Goal: Register for event/course

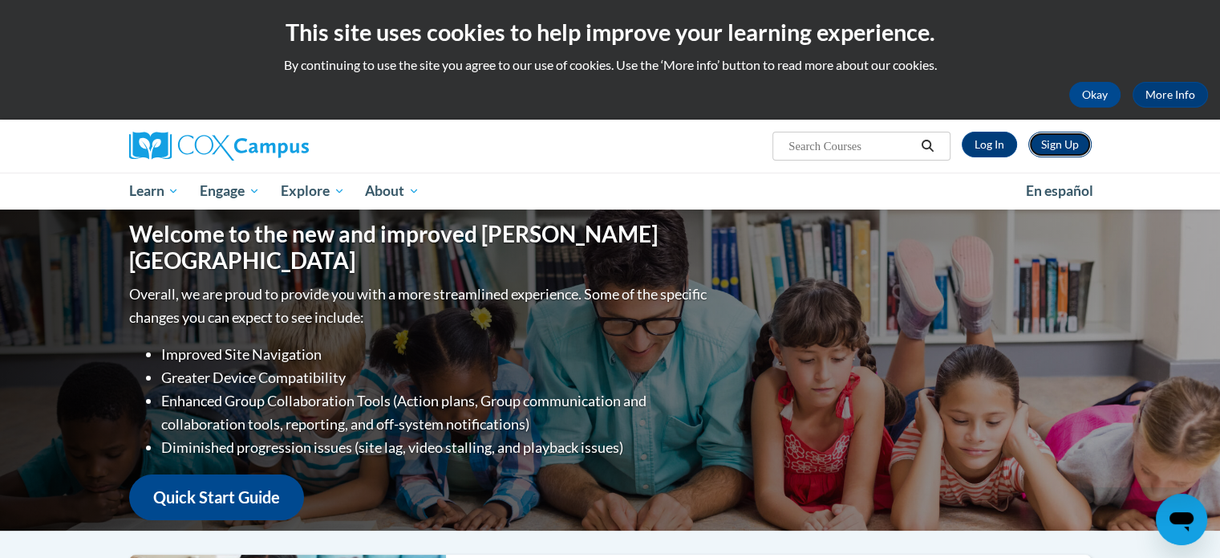
click at [1065, 147] on link "Sign Up" at bounding box center [1059, 145] width 63 height 26
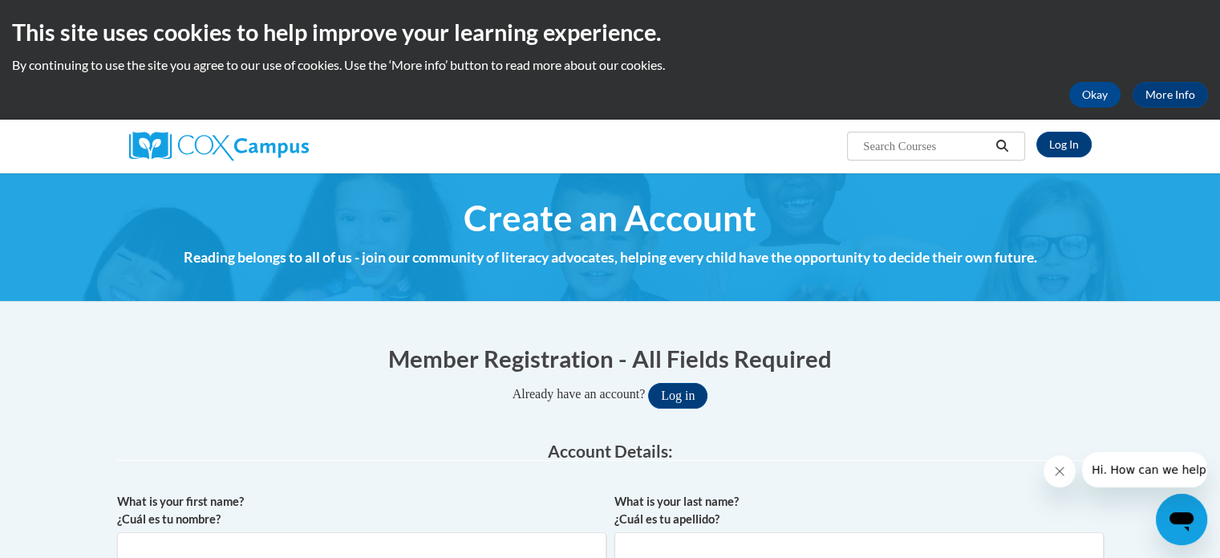
click at [584, 266] on h4 "Reading belongs to all of us - join our community of literacy advocates, helpin…" at bounding box center [610, 257] width 987 height 21
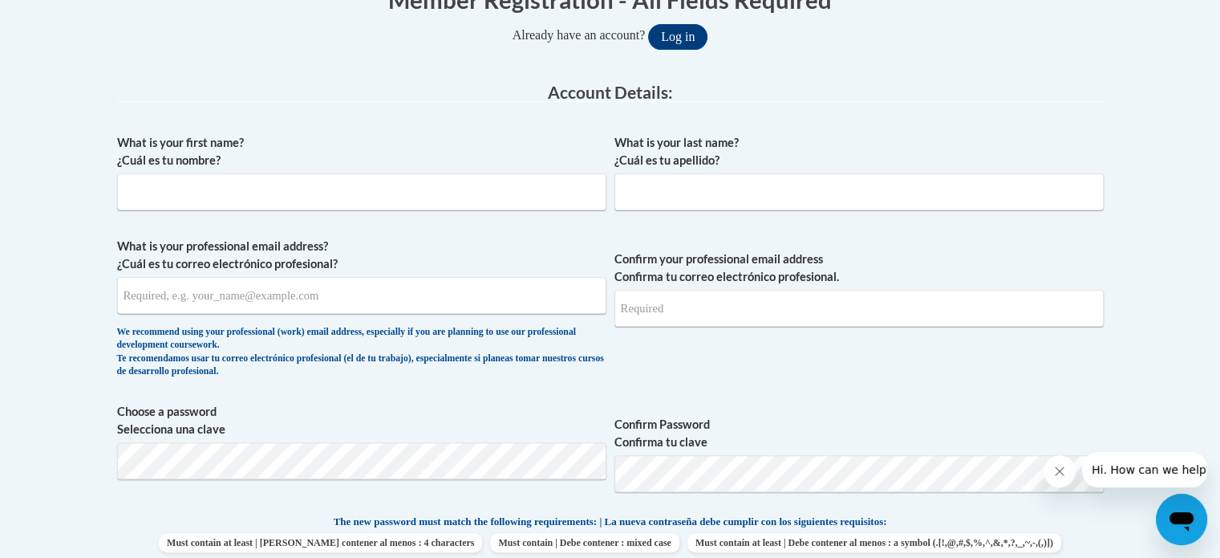
scroll to position [372, 0]
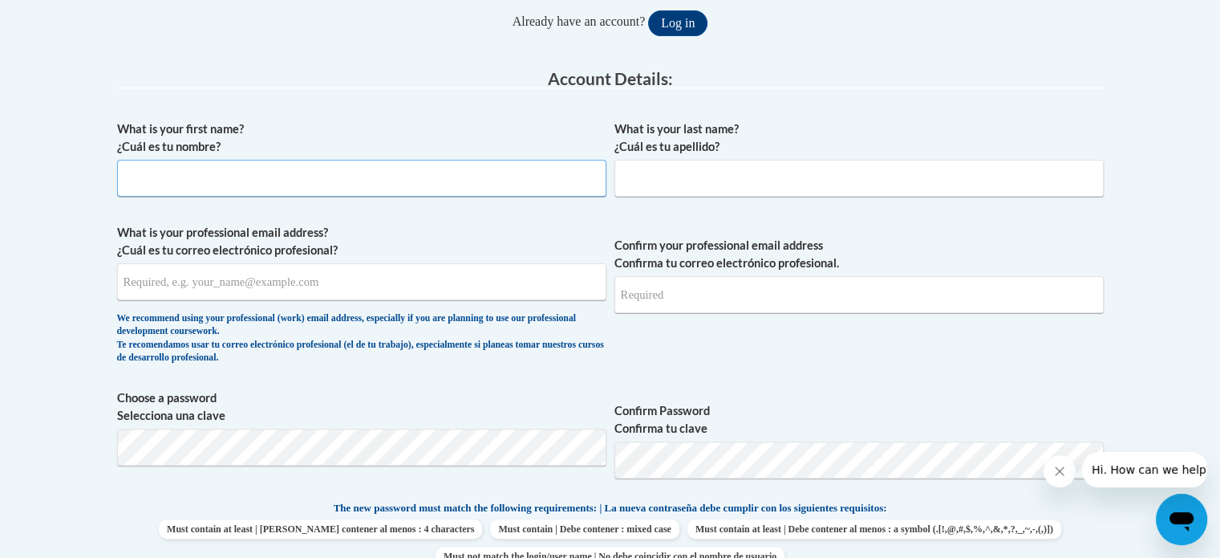
click at [387, 190] on input "What is your first name? ¿Cuál es tu nombre?" at bounding box center [361, 178] width 489 height 37
type input "TJ"
click at [674, 180] on input "What is your last name? ¿Cuál es tu apellido?" at bounding box center [859, 178] width 489 height 37
type input "Neely"
click at [468, 285] on input "What is your professional email address? ¿Cuál es tu correo electrónico profesi…" at bounding box center [361, 281] width 489 height 37
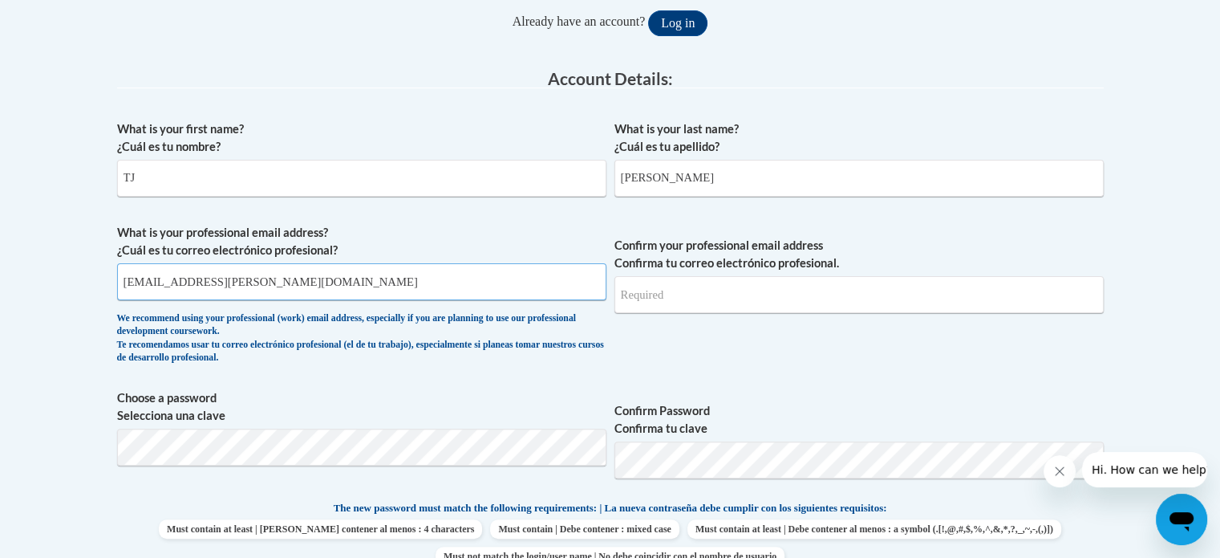
type input "neelytj@troup.org"
click at [767, 286] on input "Confirm your professional email address Confirma tu correo electrónico profesio…" at bounding box center [859, 294] width 489 height 37
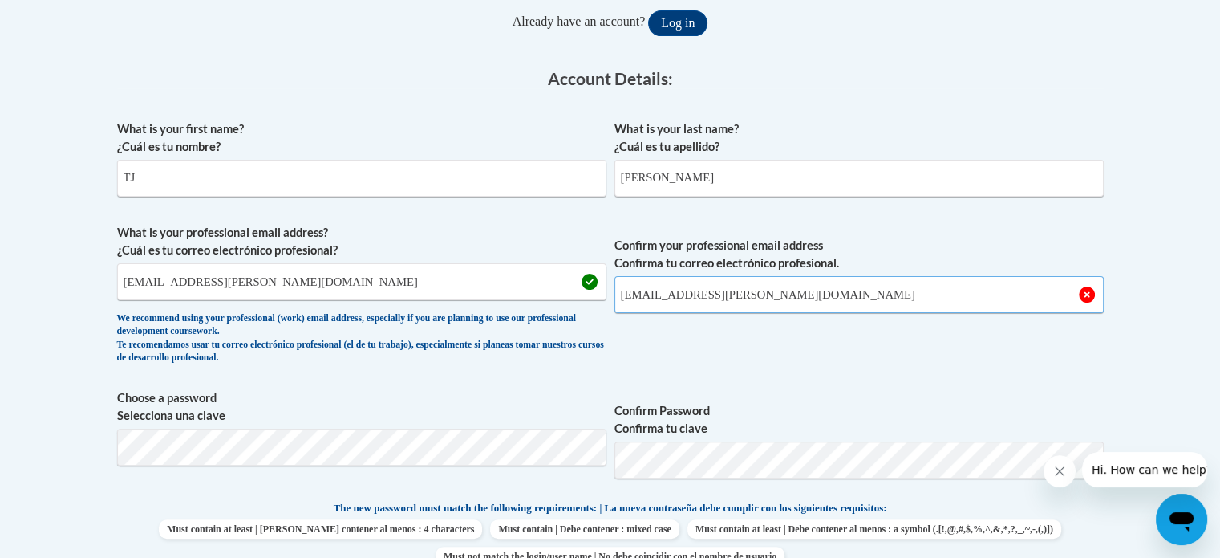
type input "neelytj@troup.org"
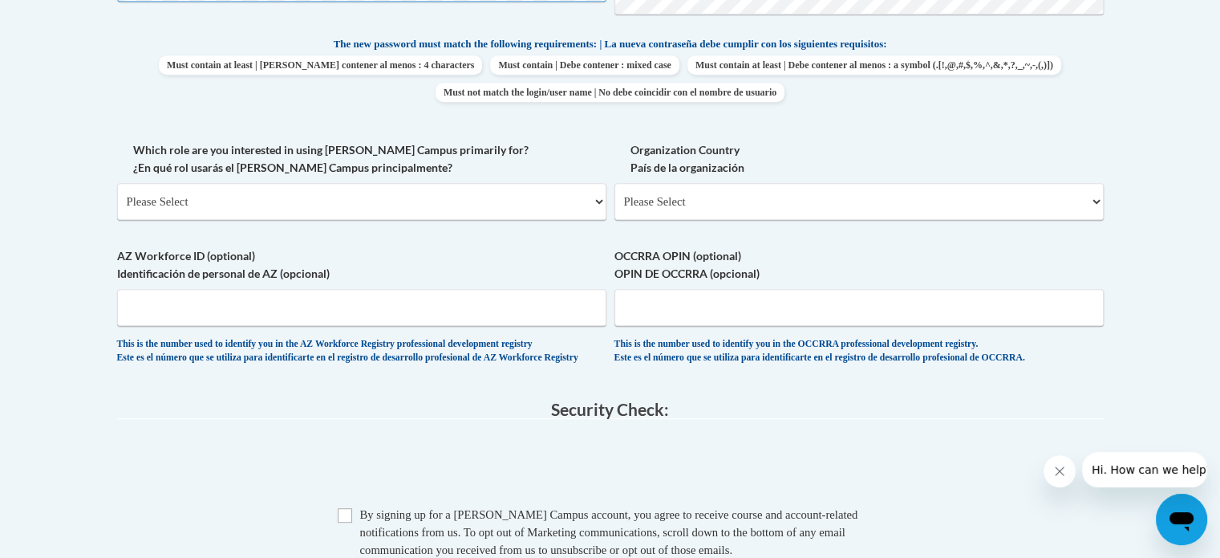
scroll to position [831, 0]
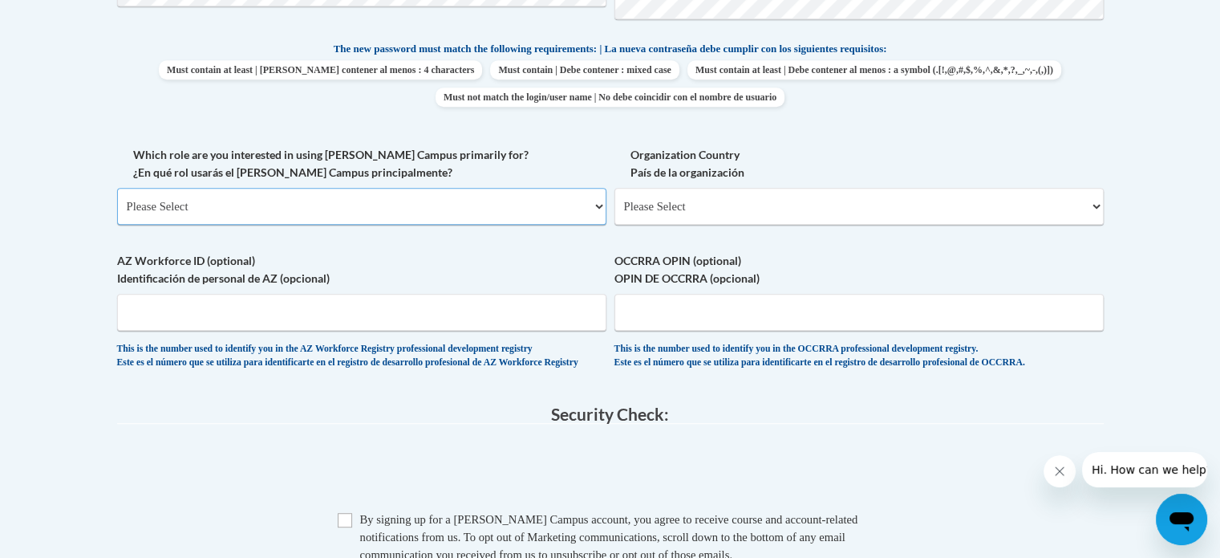
click at [574, 214] on select "Please Select College/University | Colegio/Universidad Community/Nonprofit Part…" at bounding box center [361, 206] width 489 height 37
select select "5a18ea06-2b54-4451-96f2-d152daf9eac5"
click at [117, 188] on select "Please Select College/University | Colegio/Universidad Community/Nonprofit Part…" at bounding box center [361, 206] width 489 height 37
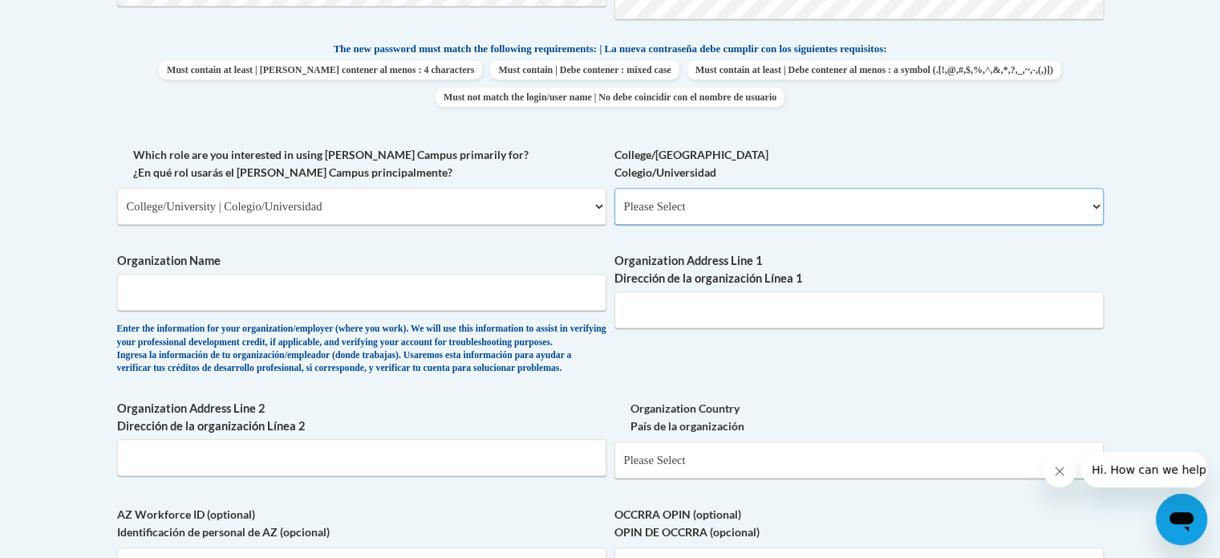
click at [857, 196] on select "Please Select College/University Staff | Empleado universitario College/Univers…" at bounding box center [859, 206] width 489 height 37
select select "99b32b07-cffc-426c-8bf6-0cd77760d84b"
click at [615, 188] on select "Please Select College/University Staff | Empleado universitario College/Univers…" at bounding box center [859, 206] width 489 height 37
click at [545, 310] on span "Organization Name Enter the information for your organization/employer (where y…" at bounding box center [361, 313] width 489 height 123
click at [555, 302] on input "Organization Name" at bounding box center [361, 292] width 489 height 37
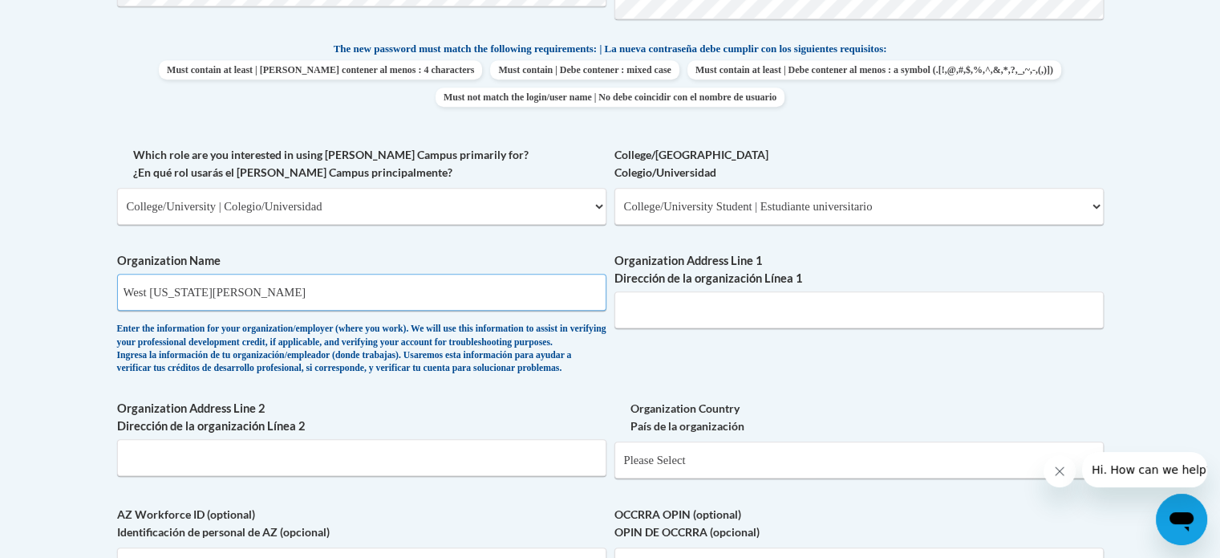
type input "West Georgia Resa"
click at [732, 310] on input "Organization Address Line 1 Dirección de la organización Línea 1" at bounding box center [859, 309] width 489 height 37
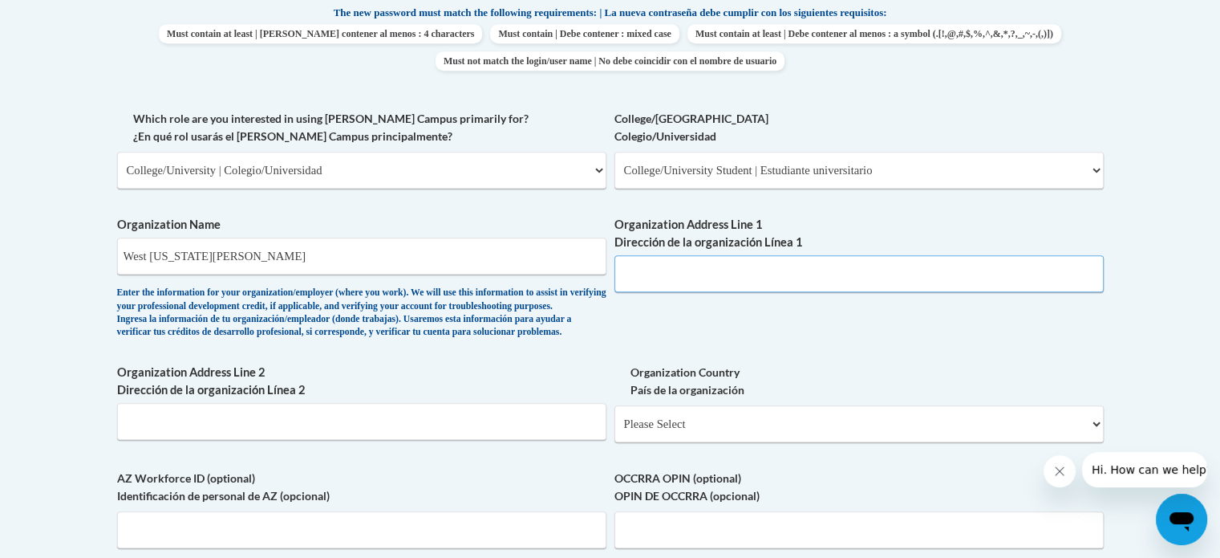
scroll to position [834, 0]
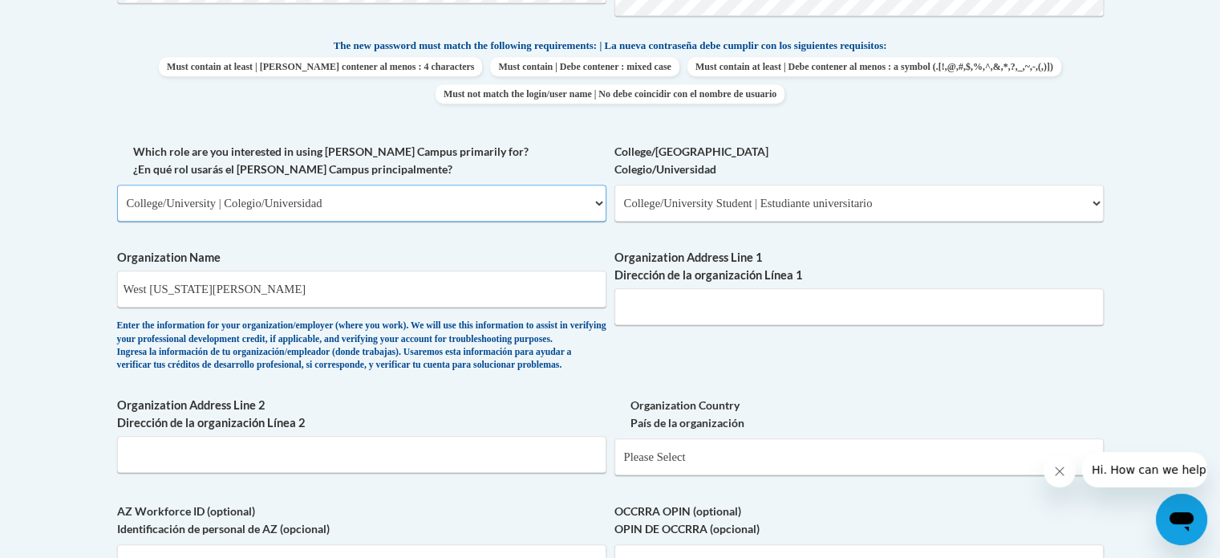
click at [600, 200] on select "Please Select College/University | Colegio/Universidad Community/Nonprofit Part…" at bounding box center [361, 203] width 489 height 37
select select "fbf2d438-af2f-41f8-98f1-81c410e29de3"
click at [117, 185] on select "Please Select College/University | Colegio/Universidad Community/Nonprofit Part…" at bounding box center [361, 203] width 489 height 37
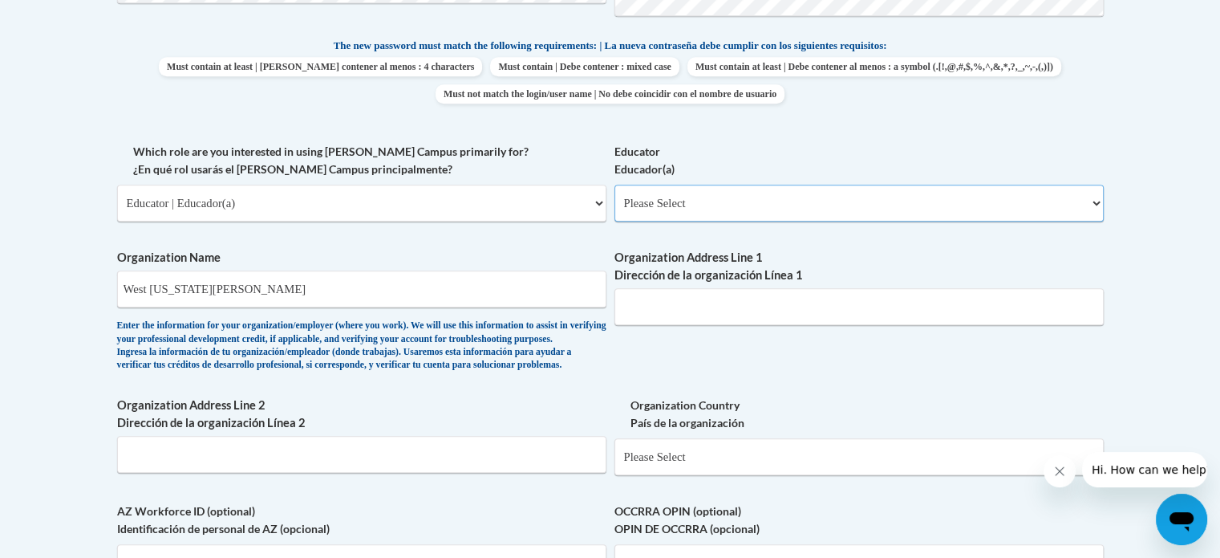
click at [757, 216] on select "Please Select Early Learning/Daycare Teacher/Family Home Care Provider | Maestr…" at bounding box center [859, 203] width 489 height 37
select select "67563ca1-16dc-4830-a7b3-94a34bed3689"
click at [615, 185] on select "Please Select Early Learning/Daycare Teacher/Family Home Care Provider | Maestr…" at bounding box center [859, 203] width 489 height 37
click at [490, 297] on input "West Georgia Resa" at bounding box center [361, 288] width 489 height 37
click at [334, 279] on input "West Georgia Resa" at bounding box center [361, 288] width 489 height 37
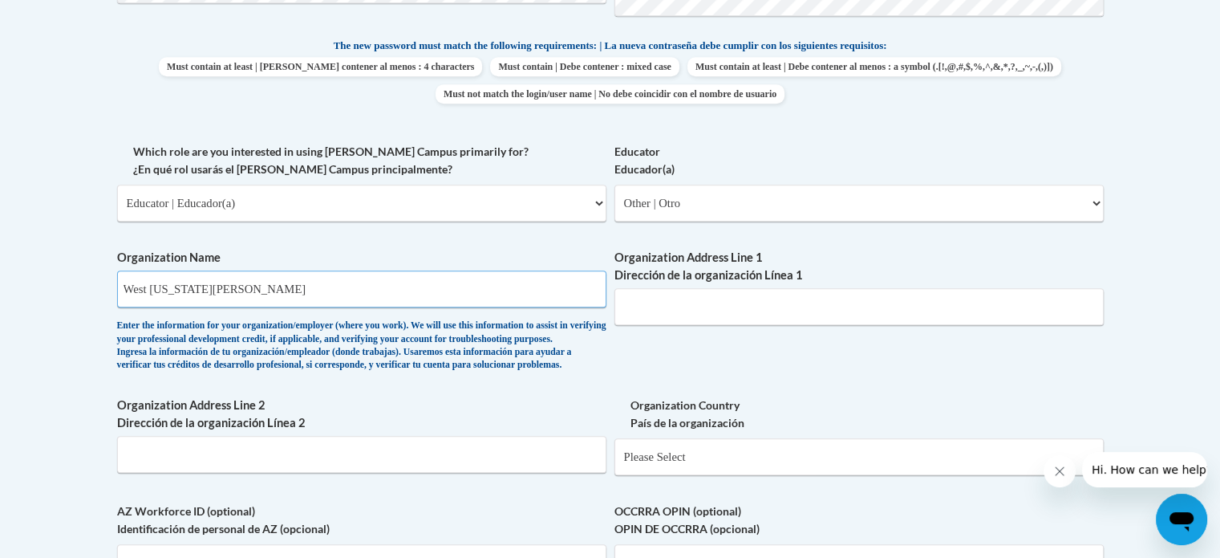
drag, startPoint x: 562, startPoint y: 285, endPoint x: 112, endPoint y: 262, distance: 451.4
click at [112, 262] on div "Member Registration - All Fields Required Already have an account? Log in Prefe…" at bounding box center [610, 244] width 1011 height 1506
type input "Troup County Schools"
click at [685, 321] on input "Organization Address Line 1 Dirección de la organización Línea 1" at bounding box center [859, 306] width 489 height 37
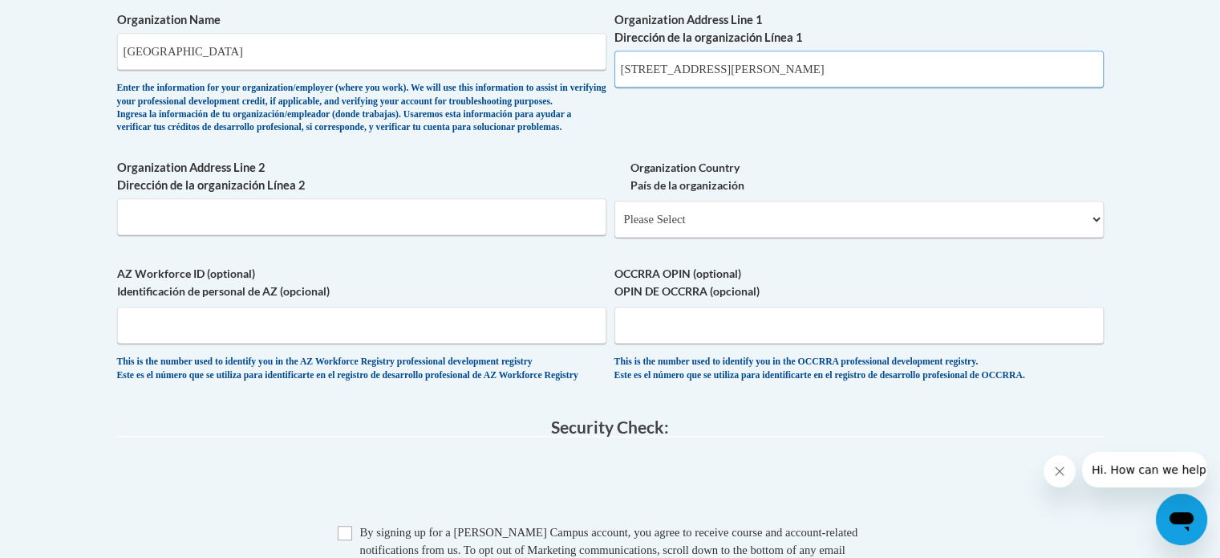
scroll to position [1150, 0]
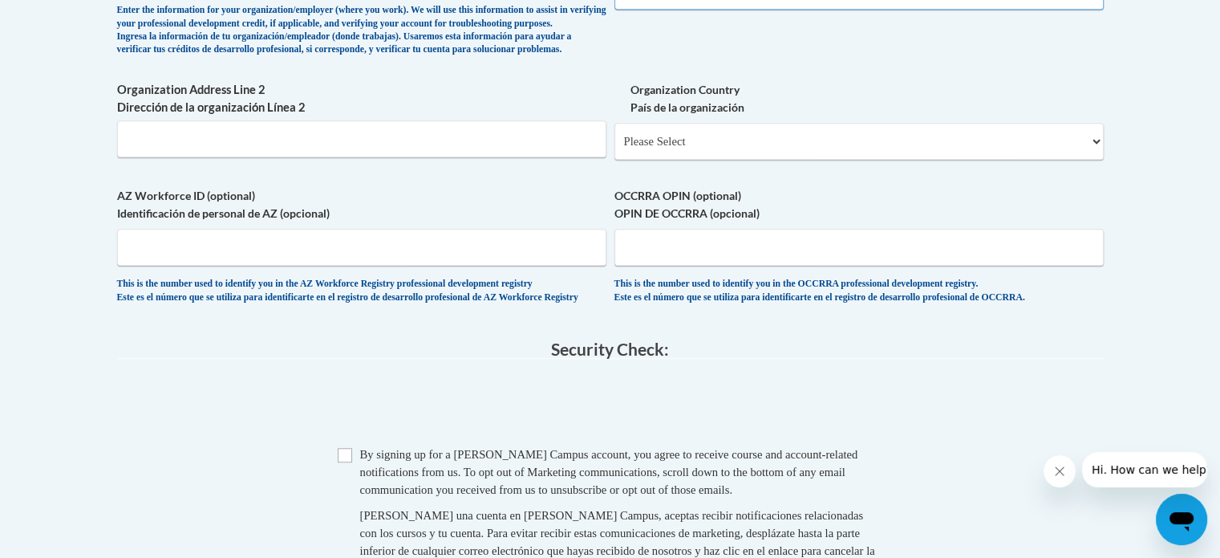
type input "101 S. Shannon Dr."
click at [1081, 160] on select "Please Select United States | Estados Unidos Outside of the United States | Fue…" at bounding box center [859, 141] width 489 height 37
select select "ad49bcad-a171-4b2e-b99c-48b446064914"
click at [615, 148] on select "Please Select United States | Estados Unidos Outside of the United States | Fue…" at bounding box center [859, 141] width 489 height 37
select select
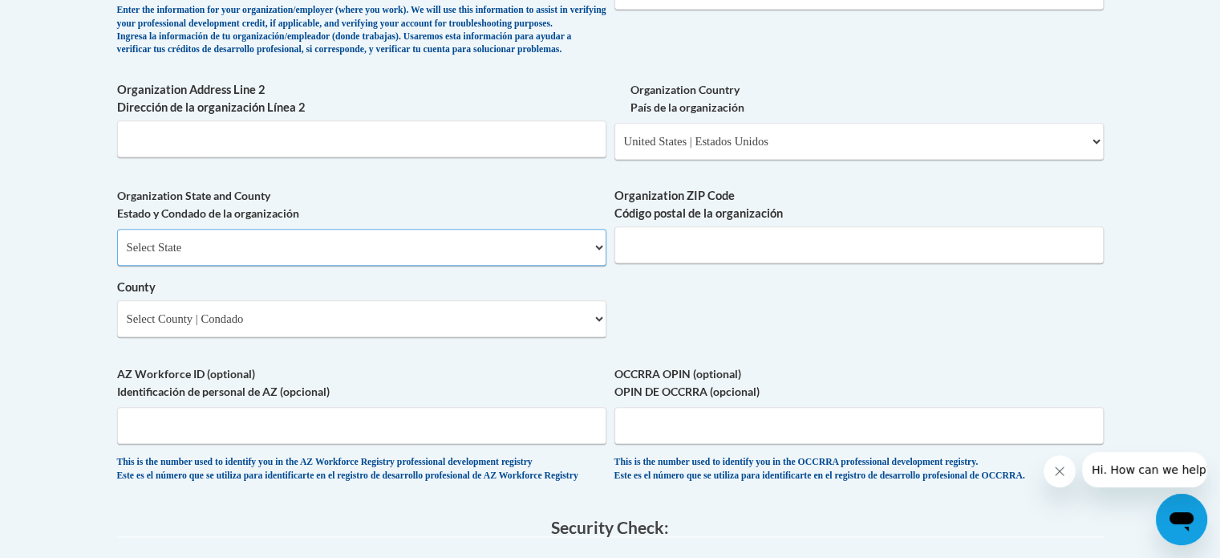
click at [580, 266] on select "Select State Alabama Alaska Arizona Arkansas California Colorado Connecticut De…" at bounding box center [361, 247] width 489 height 37
select select "Georgia"
click at [117, 254] on select "Select State Alabama Alaska Arizona Arkansas California Colorado Connecticut De…" at bounding box center [361, 247] width 489 height 37
click at [847, 263] on input "Organization ZIP Code Código postal de la organización" at bounding box center [859, 244] width 489 height 37
type input "30240"
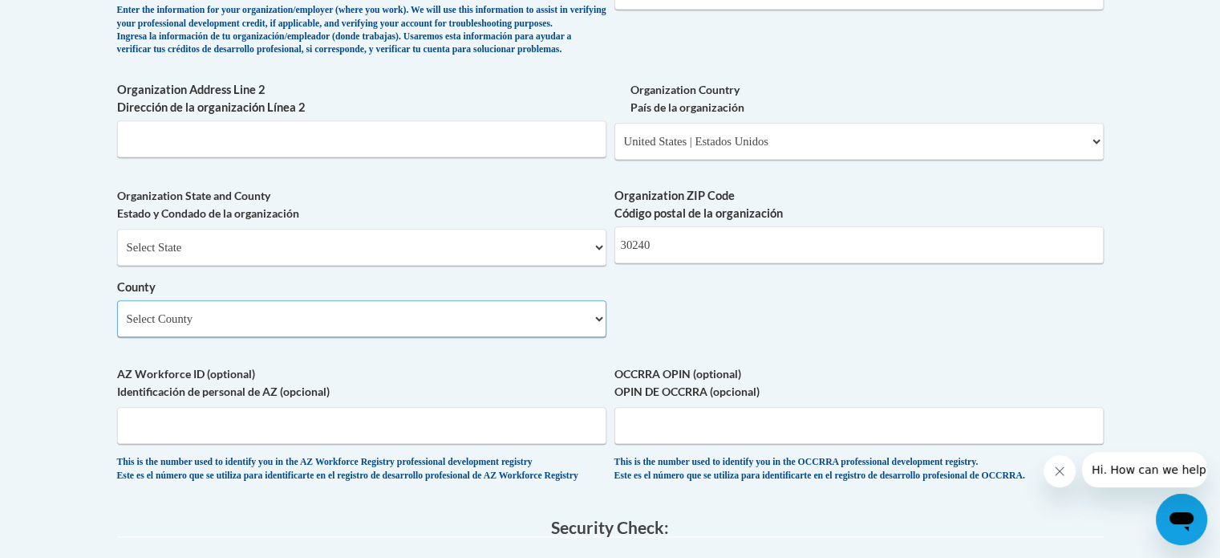
click at [569, 337] on select "Select County Appling Atkinson Bacon Baker Baldwin Banks Barrow Bartow Ben Hill…" at bounding box center [361, 318] width 489 height 37
select select "Troup"
click at [117, 326] on select "Select County Appling Atkinson Bacon Baker Baldwin Banks Barrow Bartow Ben Hill…" at bounding box center [361, 318] width 489 height 37
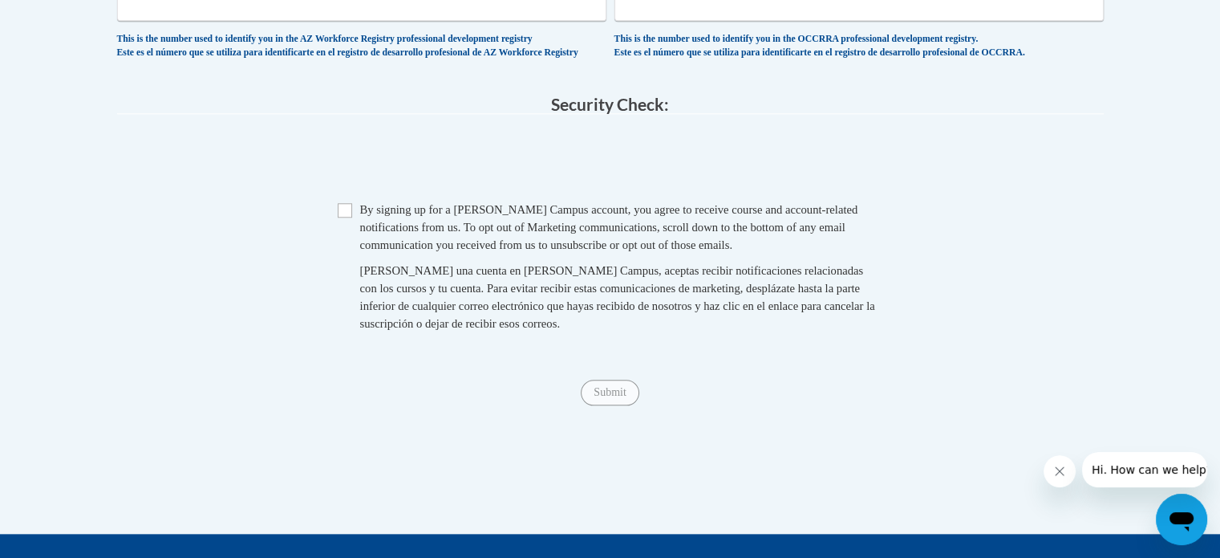
scroll to position [1581, 0]
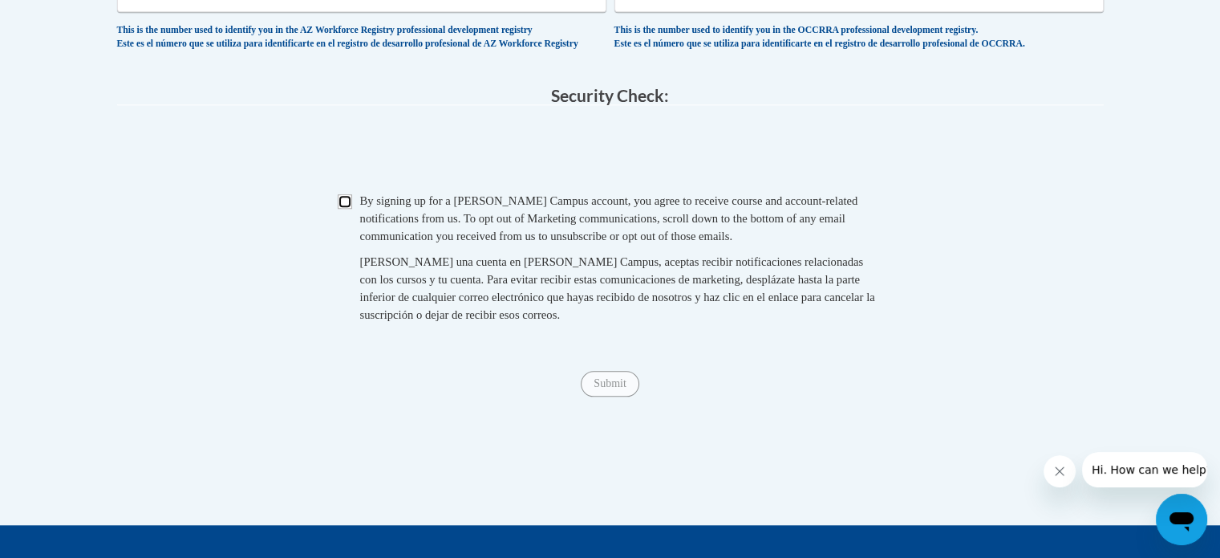
click at [347, 209] on input "Checkbox" at bounding box center [345, 201] width 14 height 14
click at [341, 209] on input "Checkbox" at bounding box center [345, 201] width 14 height 14
checkbox input "false"
click at [612, 396] on input "Submit" at bounding box center [610, 384] width 58 height 26
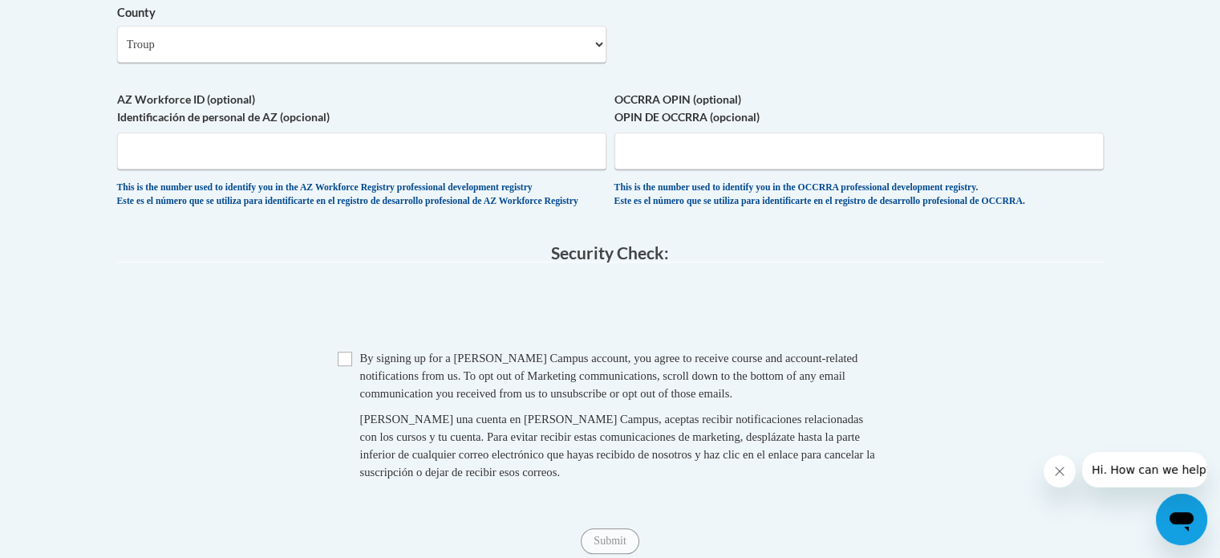
scroll to position [1483, 0]
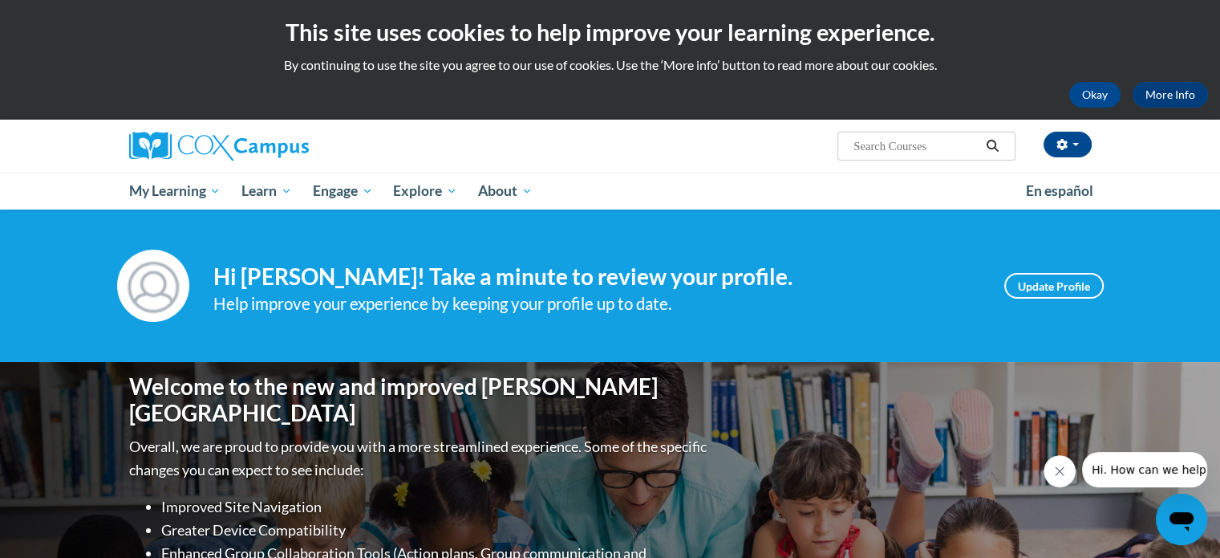
click at [883, 154] on input "Search..." at bounding box center [916, 145] width 128 height 19
click at [924, 135] on span "Search Search... Ds" at bounding box center [926, 146] width 177 height 29
click at [921, 153] on input "Ds" at bounding box center [916, 145] width 128 height 19
type input "Dyslexia"
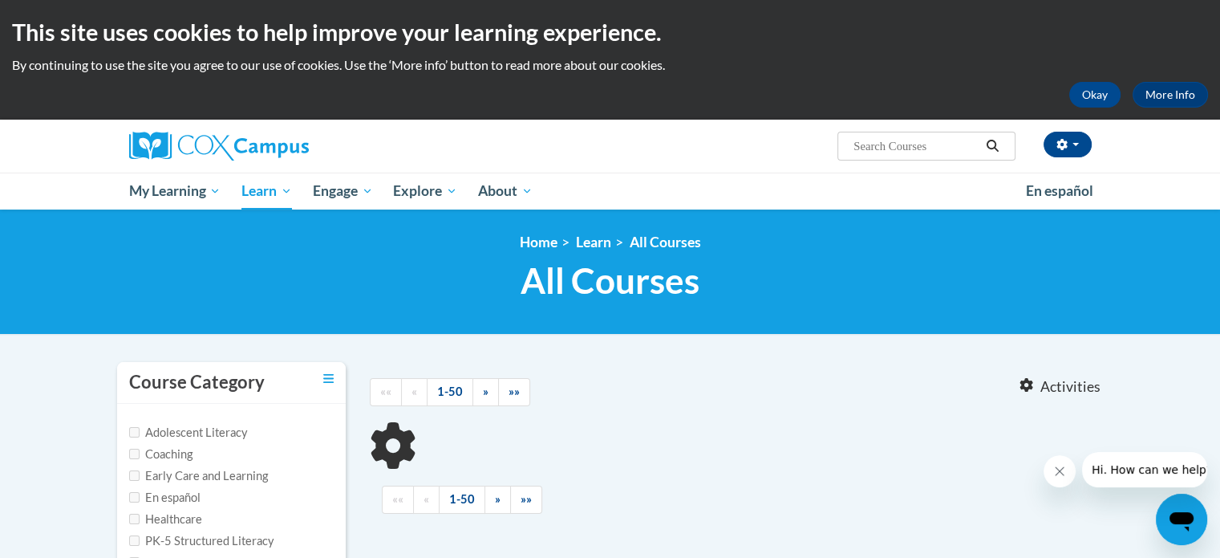
type input "Dyslexia"
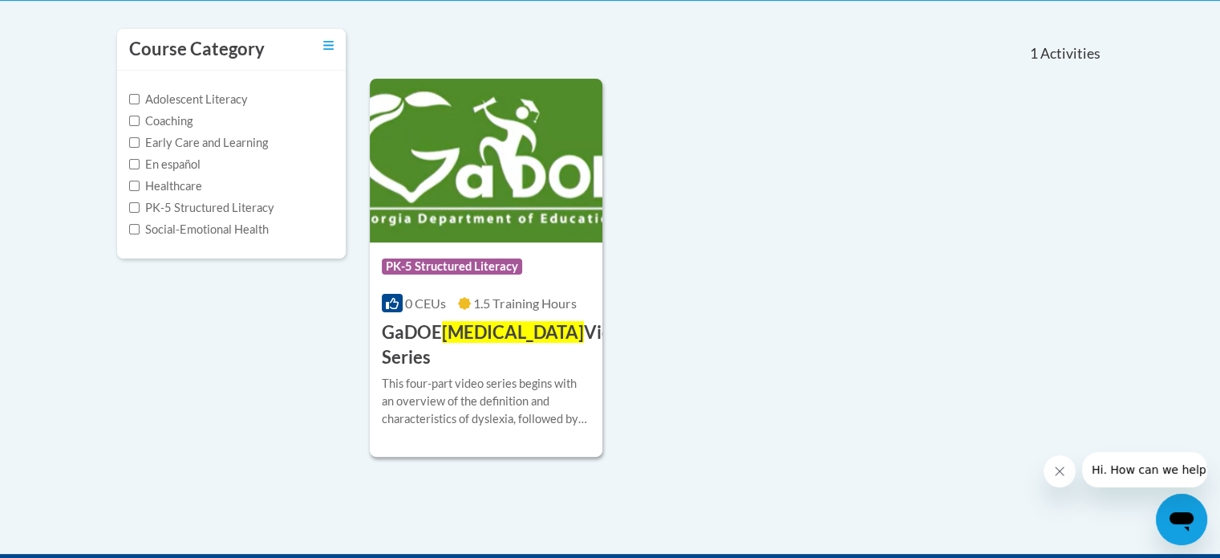
scroll to position [331, 0]
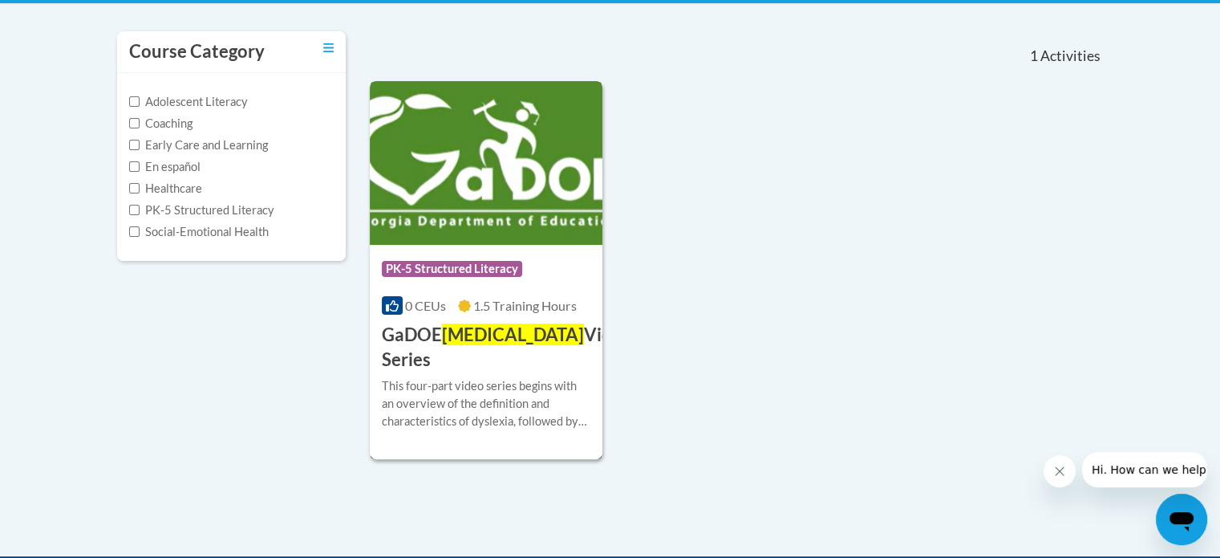
click at [508, 220] on img at bounding box center [486, 163] width 233 height 164
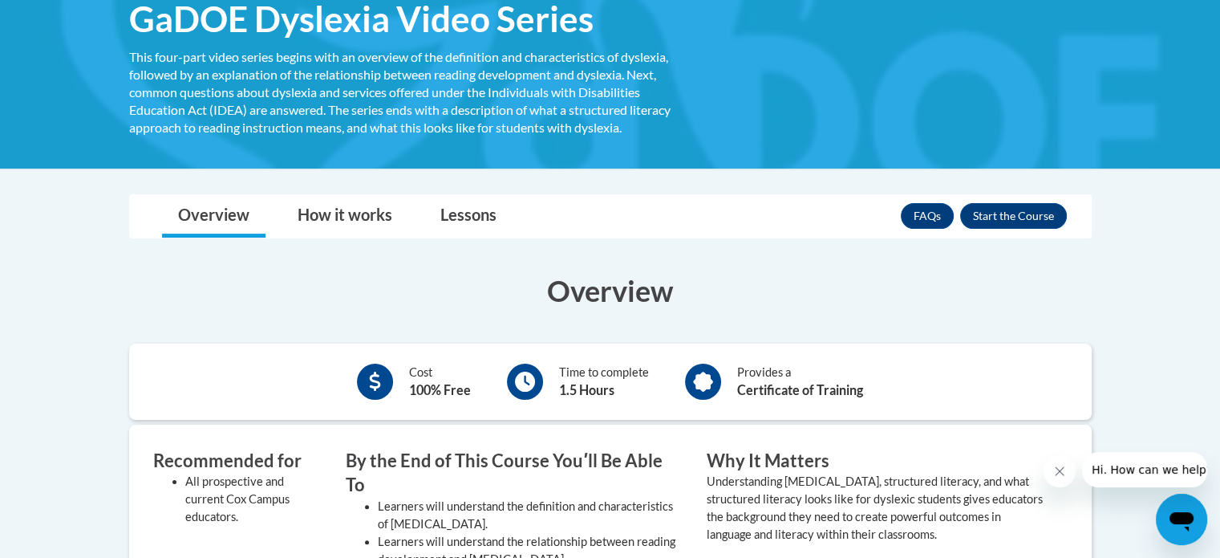
scroll to position [262, 0]
